Goal: Complete application form

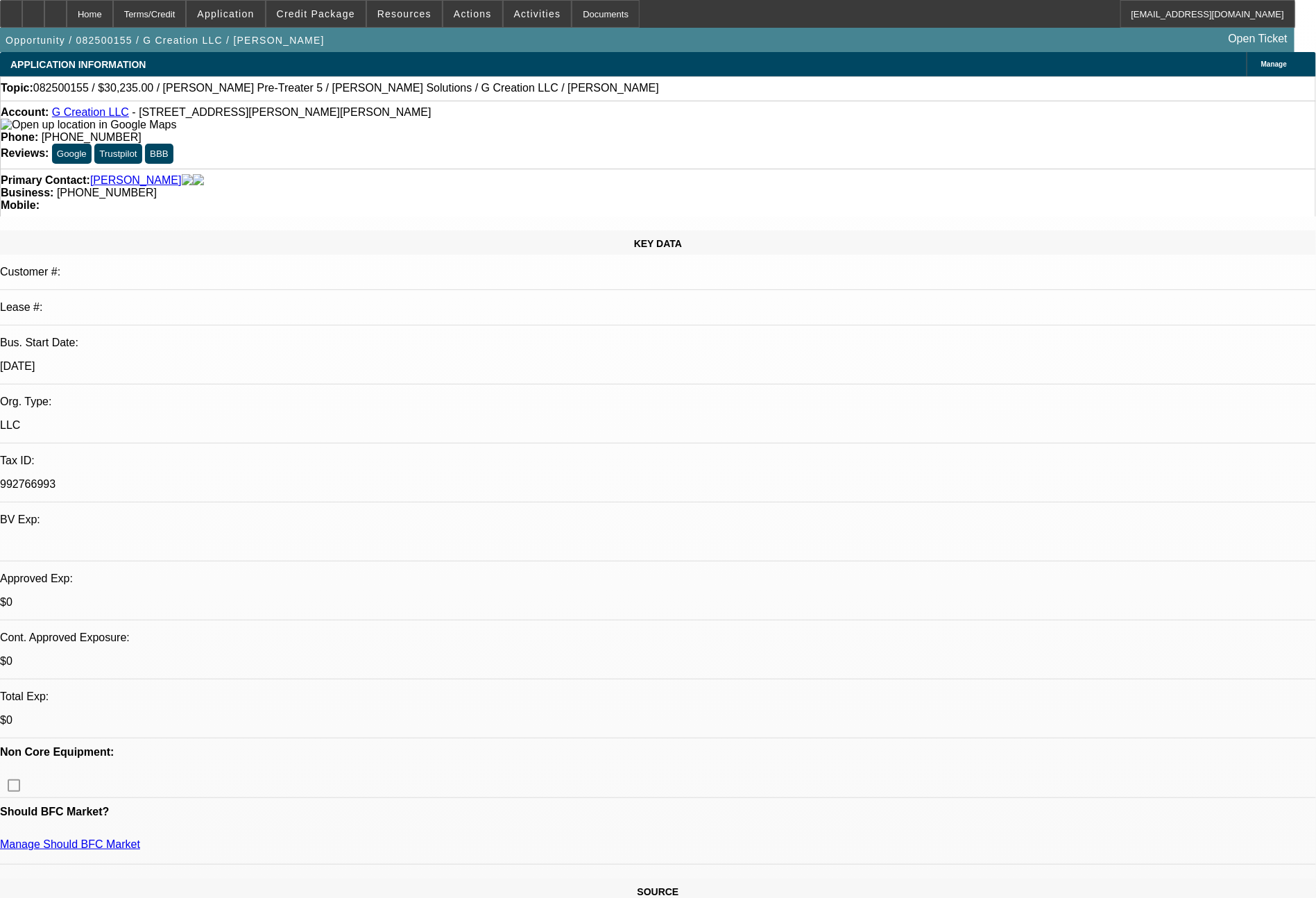
select select "0"
select select "6"
select select "0"
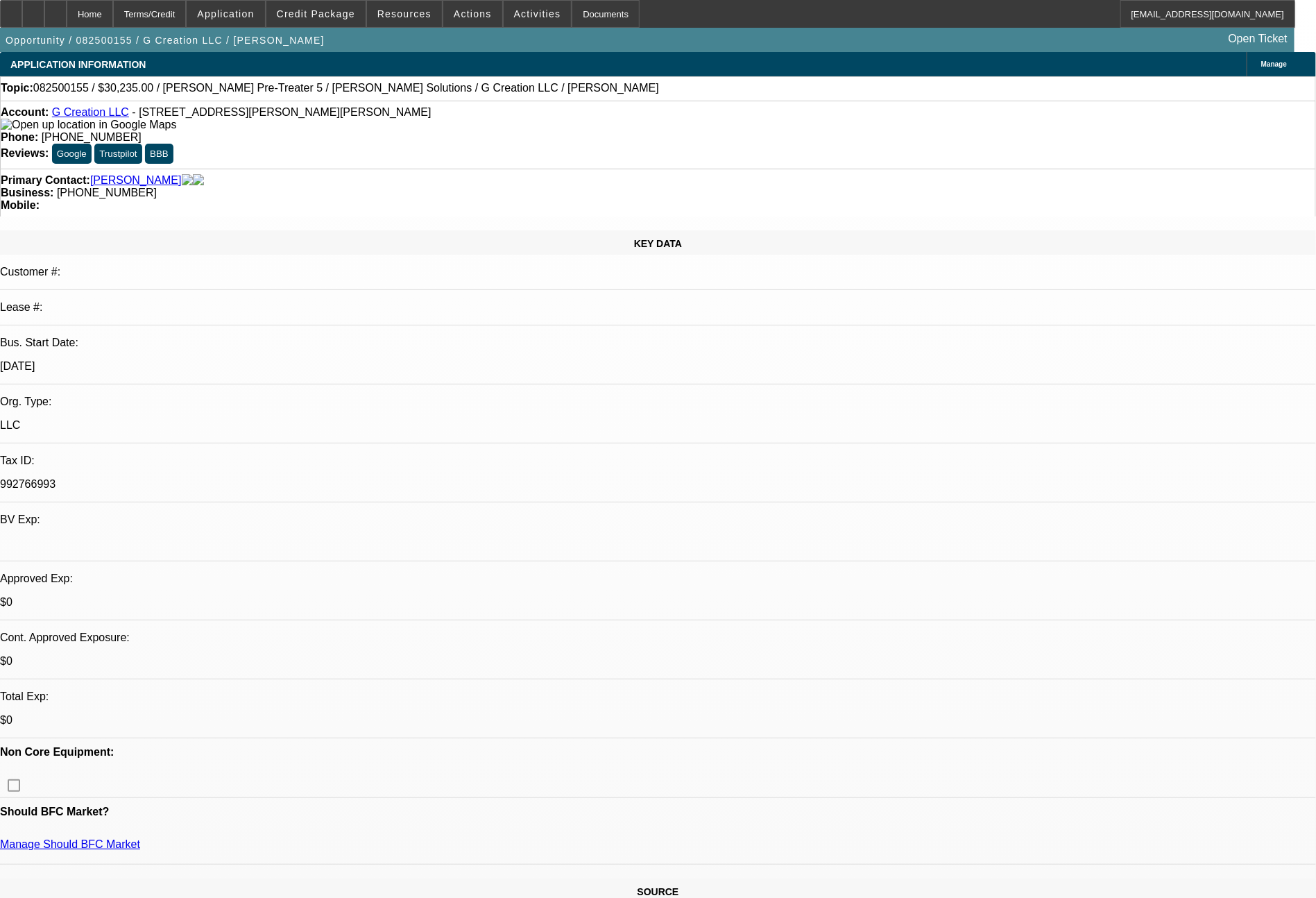
select select "0"
select select "6"
select select "0"
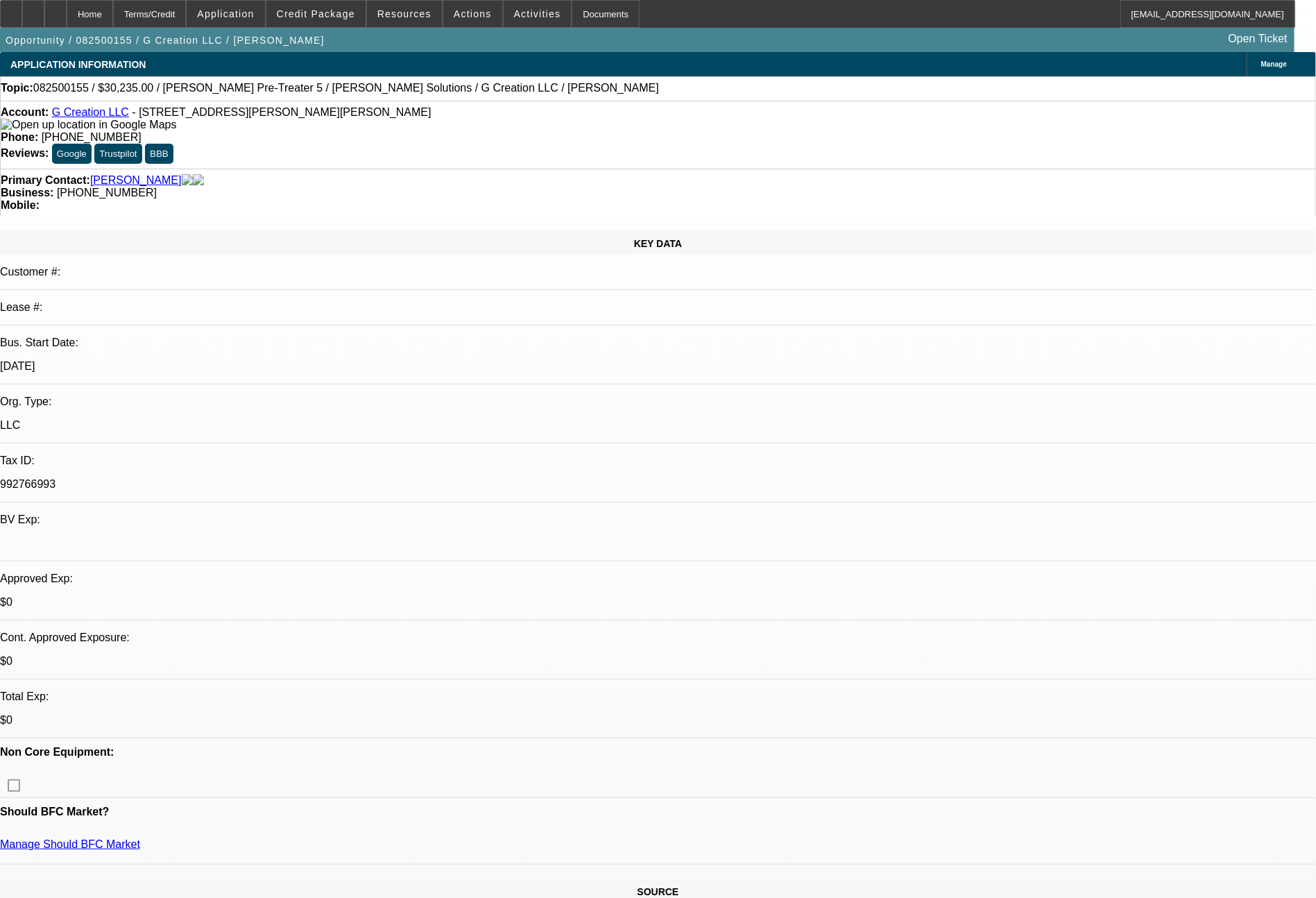
select select "0"
select select "6"
select select "0"
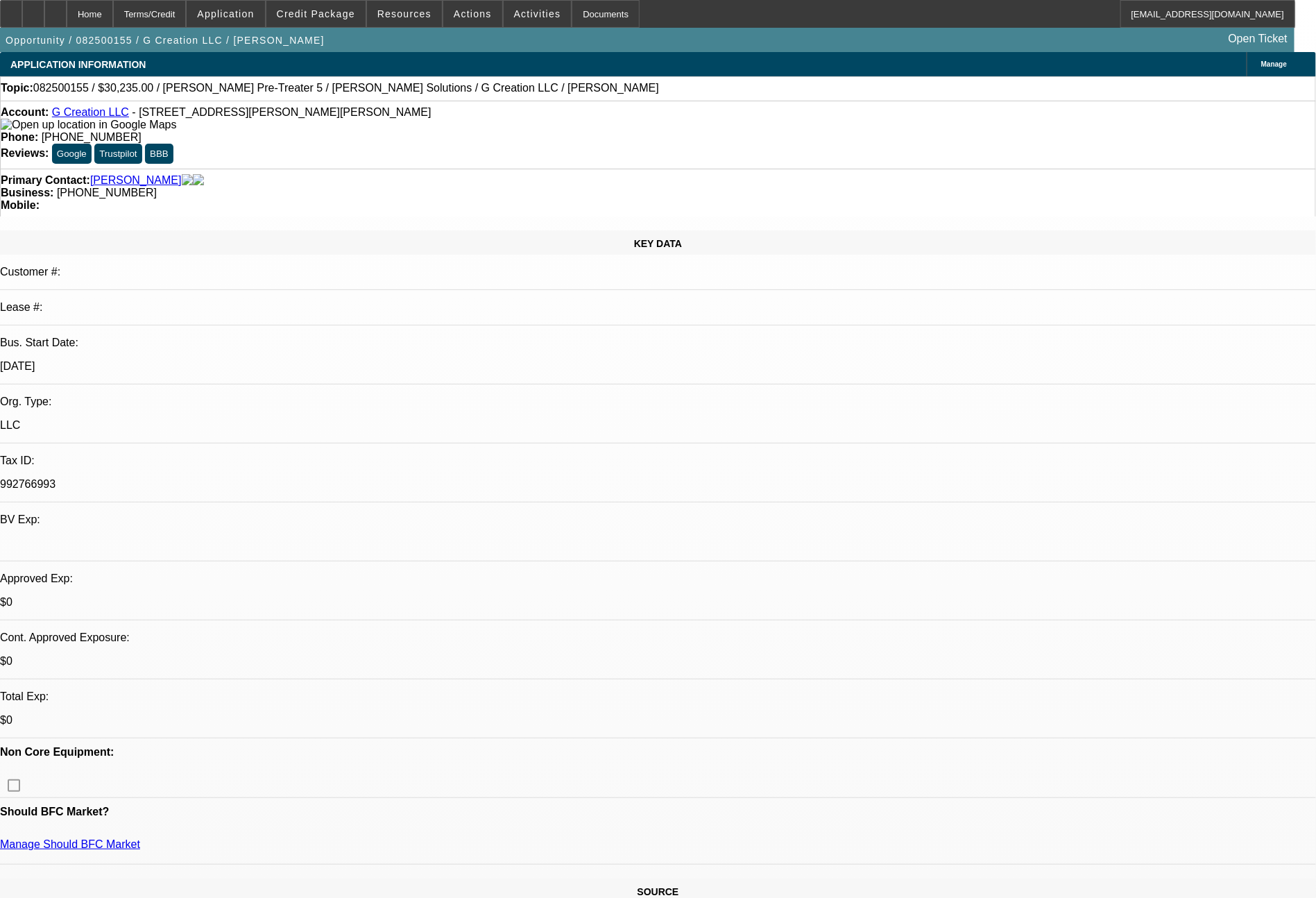
select select "6"
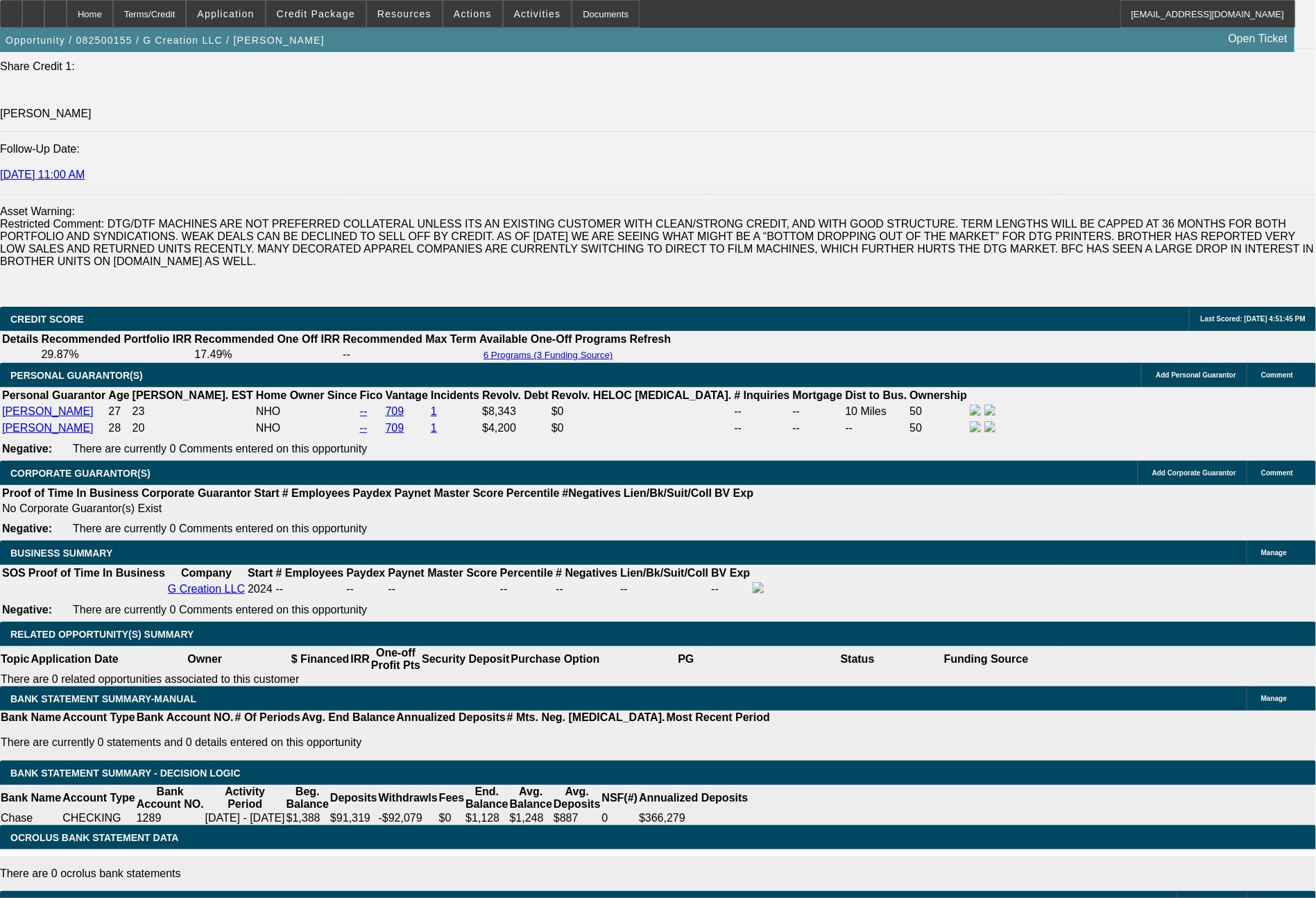
scroll to position [1960, 0]
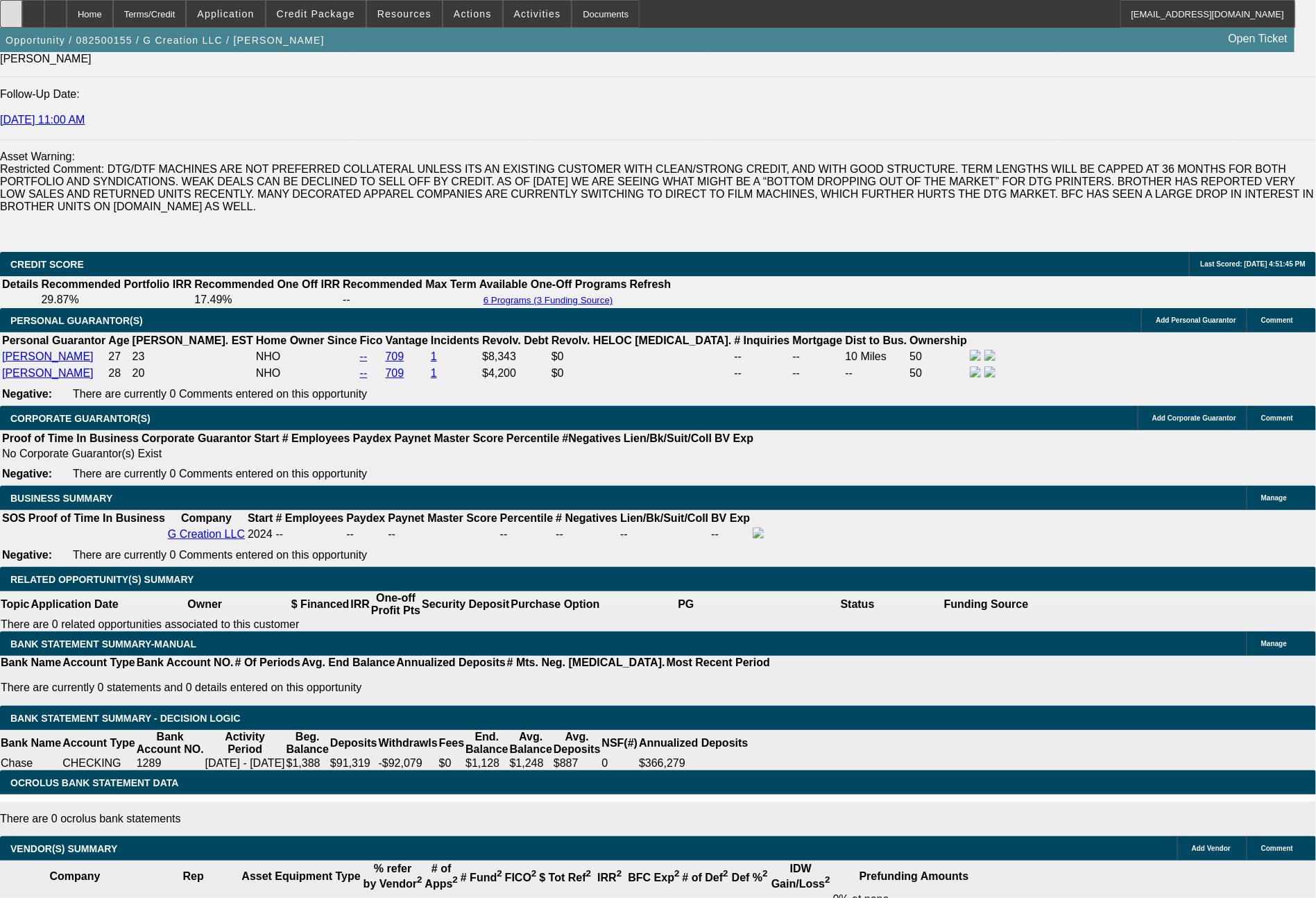
click at [11, 9] on icon at bounding box center [11, 9] width 0 height 0
